Goal: Information Seeking & Learning: Learn about a topic

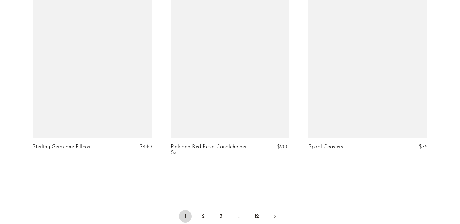
scroll to position [2343, 0]
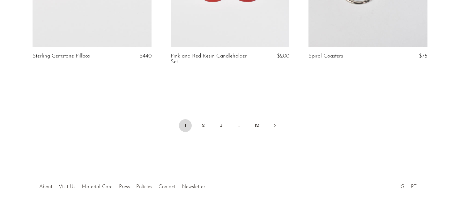
click at [142, 184] on link "Policies" at bounding box center [144, 186] width 16 height 5
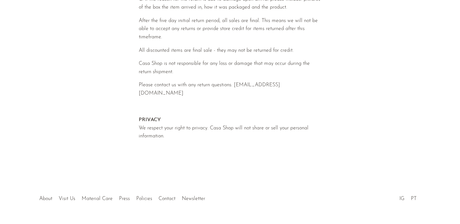
scroll to position [344, 0]
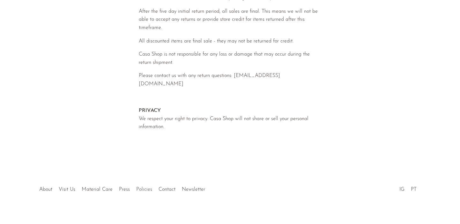
click at [142, 187] on link "Policies" at bounding box center [144, 189] width 16 height 5
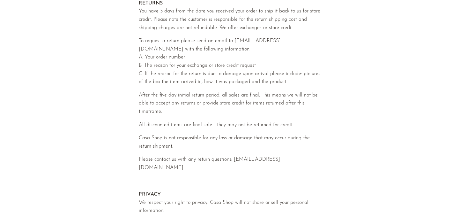
scroll to position [344, 0]
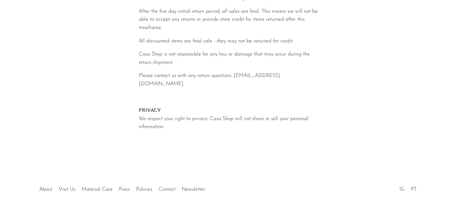
click at [165, 187] on link "Contact" at bounding box center [167, 189] width 17 height 5
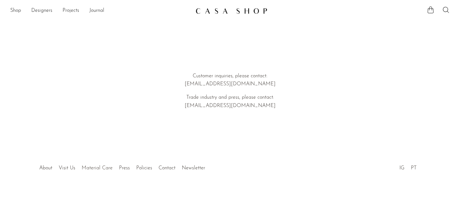
click at [103, 168] on link "Material Care" at bounding box center [97, 167] width 31 height 5
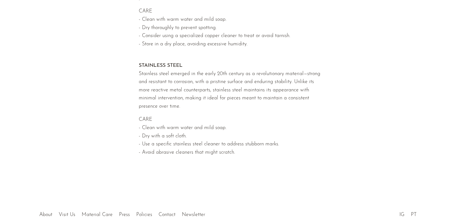
scroll to position [677, 0]
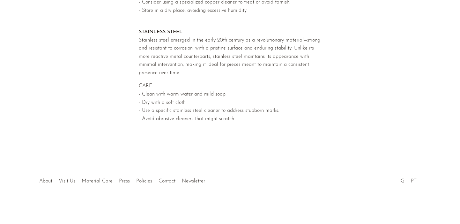
click at [76, 182] on li "Visit Us" at bounding box center [67, 181] width 23 height 8
click at [69, 181] on link "Visit Us" at bounding box center [67, 180] width 17 height 5
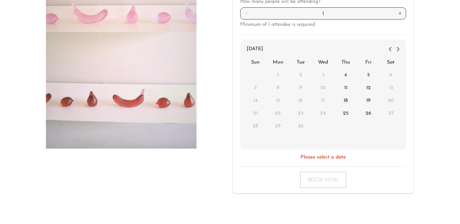
scroll to position [174, 0]
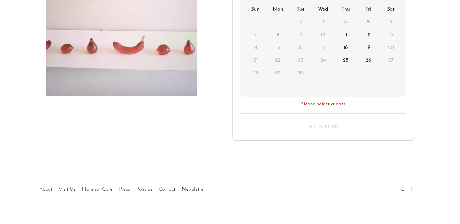
click at [43, 187] on link "About" at bounding box center [45, 189] width 13 height 5
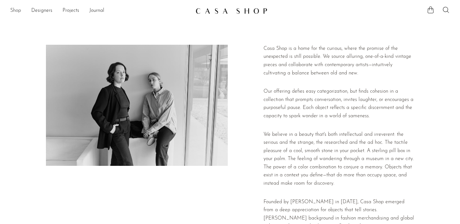
click at [17, 11] on link "Shop" at bounding box center [15, 11] width 11 height 8
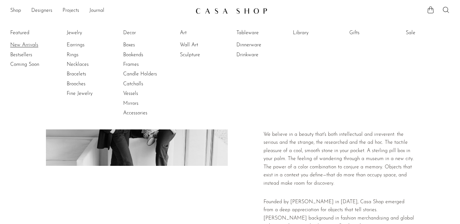
click at [23, 45] on link "New Arrivals" at bounding box center [34, 44] width 48 height 7
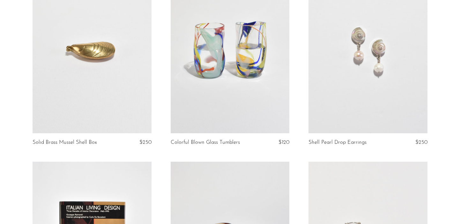
scroll to position [502, 0]
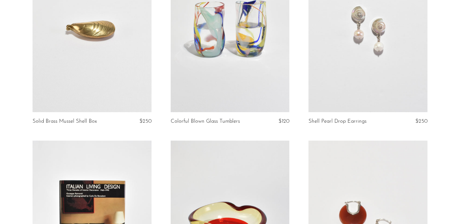
click at [246, 41] on link at bounding box center [230, 29] width 119 height 167
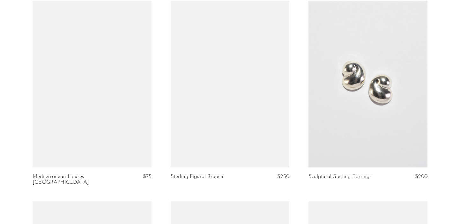
scroll to position [1225, 0]
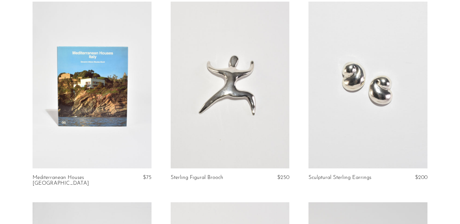
click at [104, 109] on link at bounding box center [92, 85] width 119 height 167
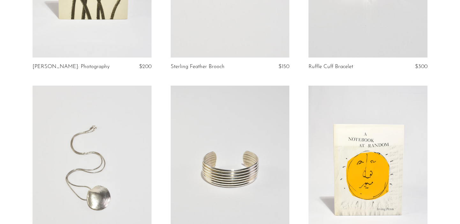
scroll to position [1400, 0]
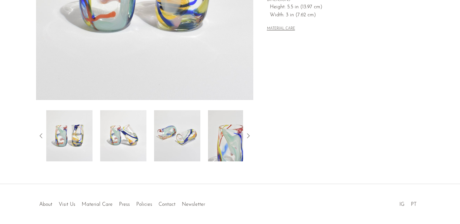
scroll to position [168, 0]
click at [289, 28] on button "MATERIAL CARE" at bounding box center [281, 29] width 28 height 5
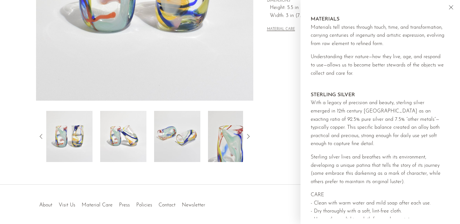
click at [285, 63] on div "Collections New Arrivals Colorful Blown Glass Tumblers $120 Starting at $42 /mo…" at bounding box center [338, 11] width 171 height 301
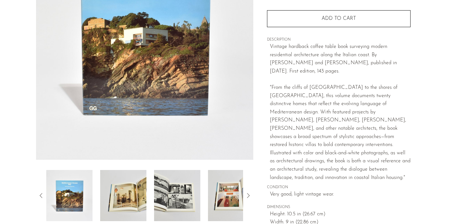
scroll to position [116, 0]
